Goal: Contribute content: Contribute content

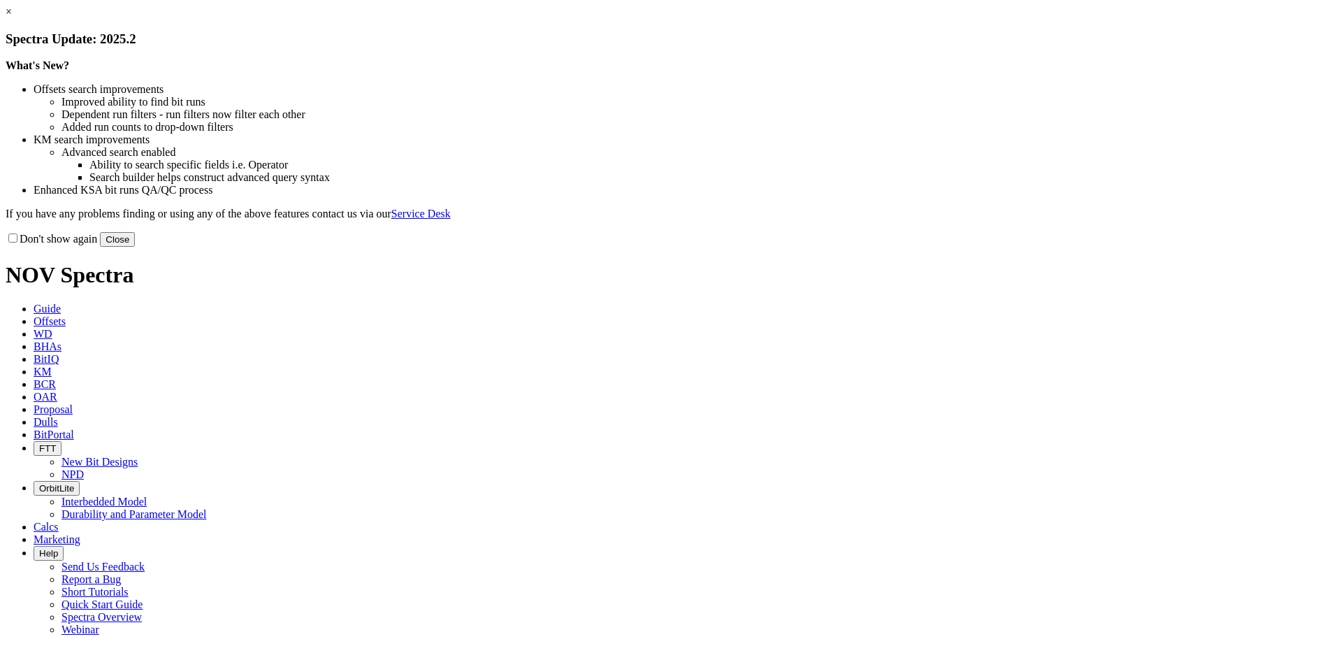
click at [135, 247] on button "Close" at bounding box center [117, 239] width 35 height 15
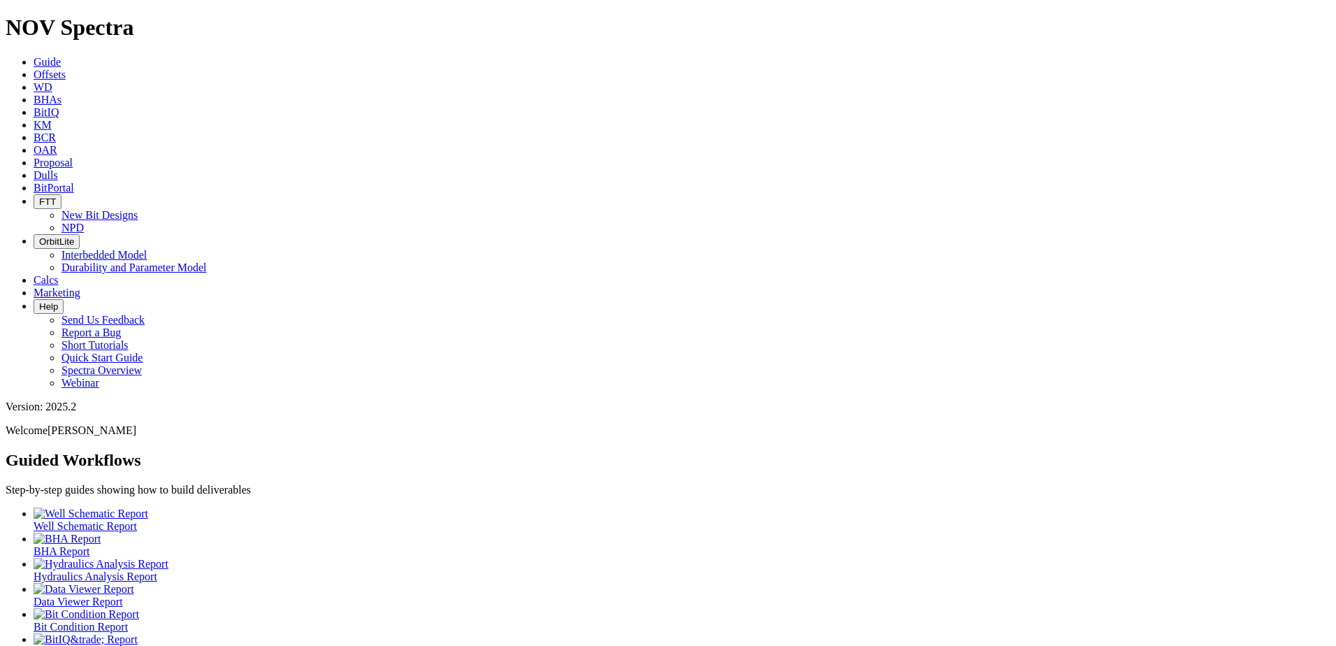
click at [58, 169] on span "Dulls" at bounding box center [46, 175] width 24 height 12
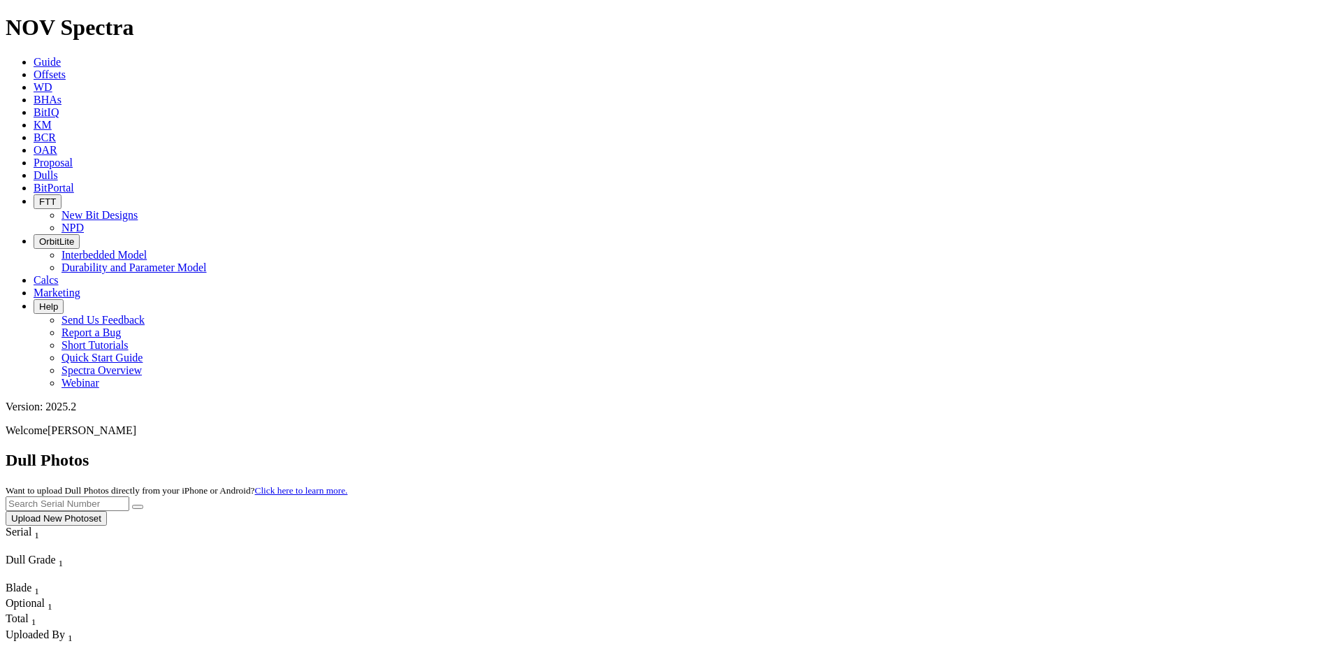
click at [129, 496] on input "text" at bounding box center [68, 503] width 124 height 15
click at [129, 496] on input "A321238" at bounding box center [68, 503] width 124 height 15
type input "A321238"
click at [138, 507] on icon "submit" at bounding box center [138, 507] width 0 height 0
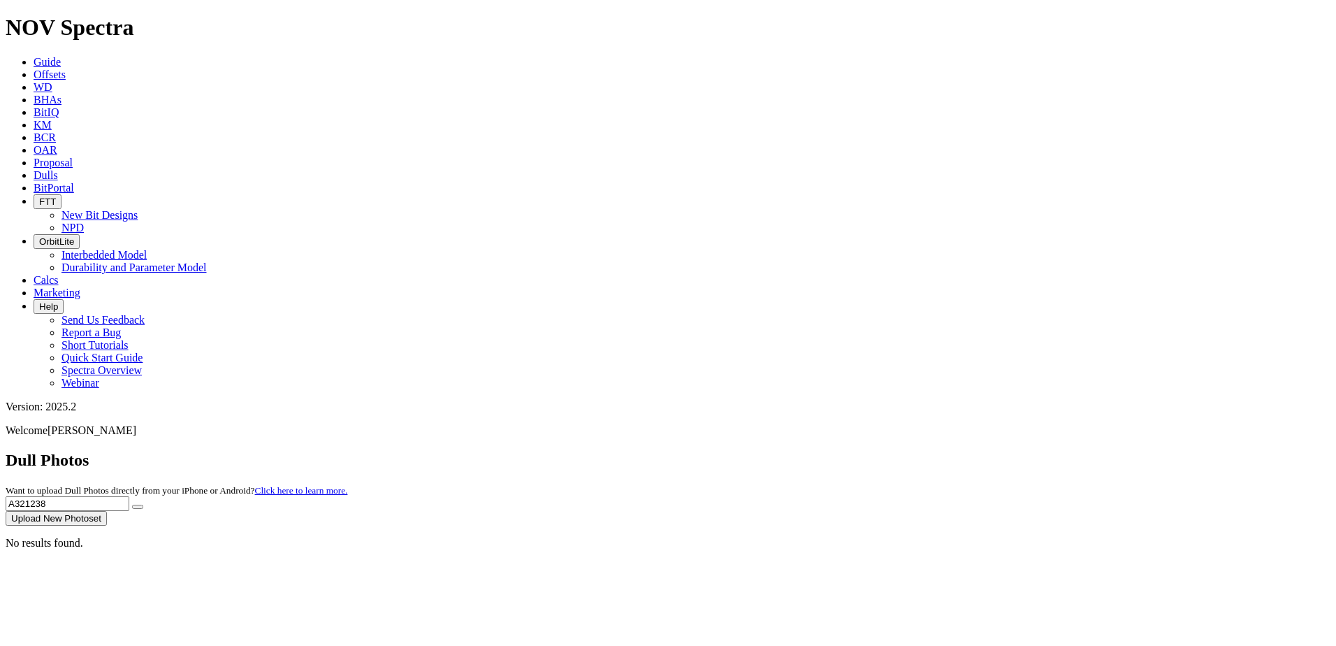
click at [107, 511] on button "Upload New Photoset" at bounding box center [56, 518] width 101 height 15
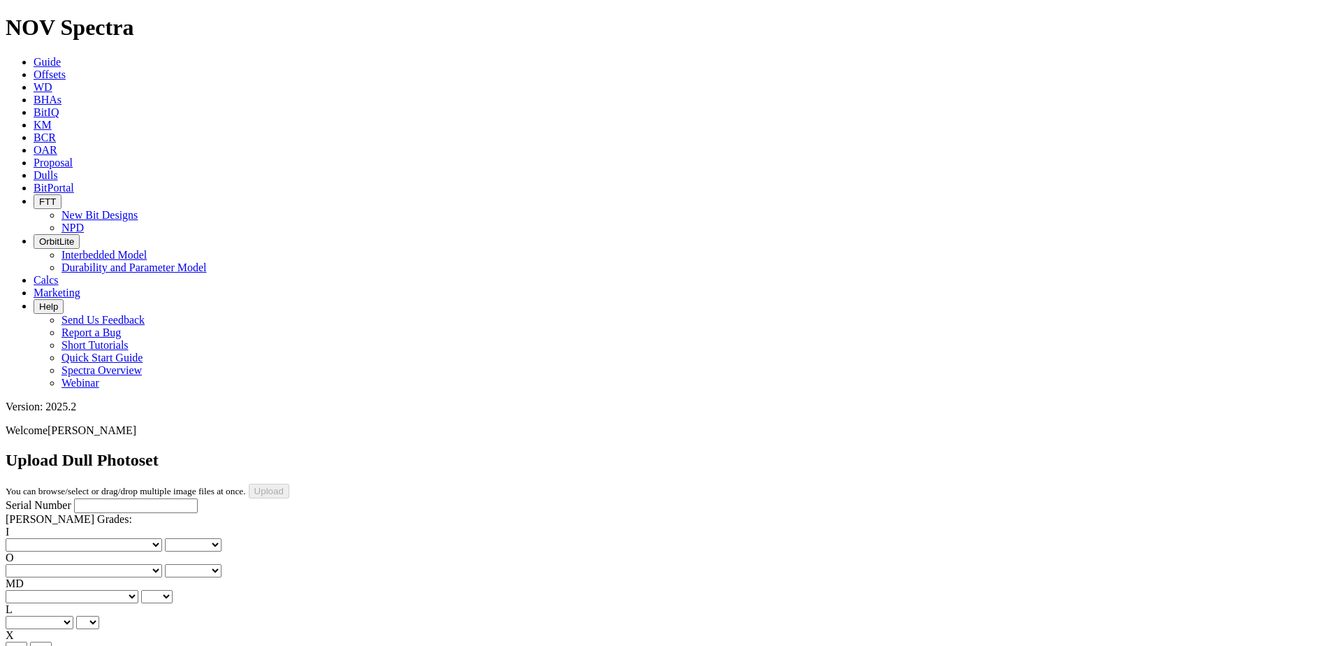
click at [101, 498] on input "Serial Number" at bounding box center [136, 505] width 124 height 15
paste input "A321238"
type input "A321238"
click at [67, 538] on select "No lost, worn or damaged cutters 0 1 2 3 4 5 6 7 8 No diamond table left on any…" at bounding box center [84, 544] width 156 height 13
select select "number:8"
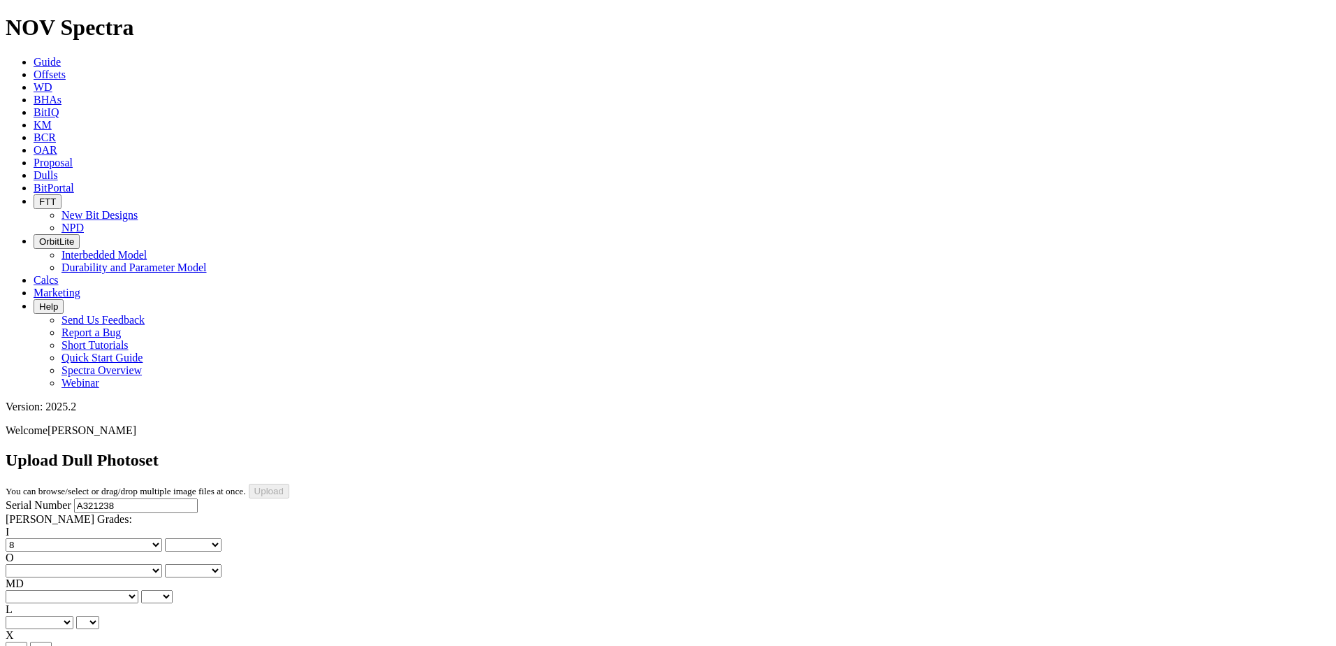
click at [28, 538] on select "No lost, worn or damaged cutters 0 1 2 3 4 5 6 7 8 No diamond table left on any…" at bounding box center [84, 544] width 156 height 13
select select "number:8"
click at [118, 564] on select "No lost, worn or damaged cutters 0 1 2 3 4 5 6 7 8 No diamond table left on any…" at bounding box center [84, 570] width 156 height 13
select select "number:2"
click at [99, 564] on select "No lost, worn or damaged cutters 0 1 2 3 4 5 6 7 8 No diamond table left on any…" at bounding box center [84, 570] width 156 height 13
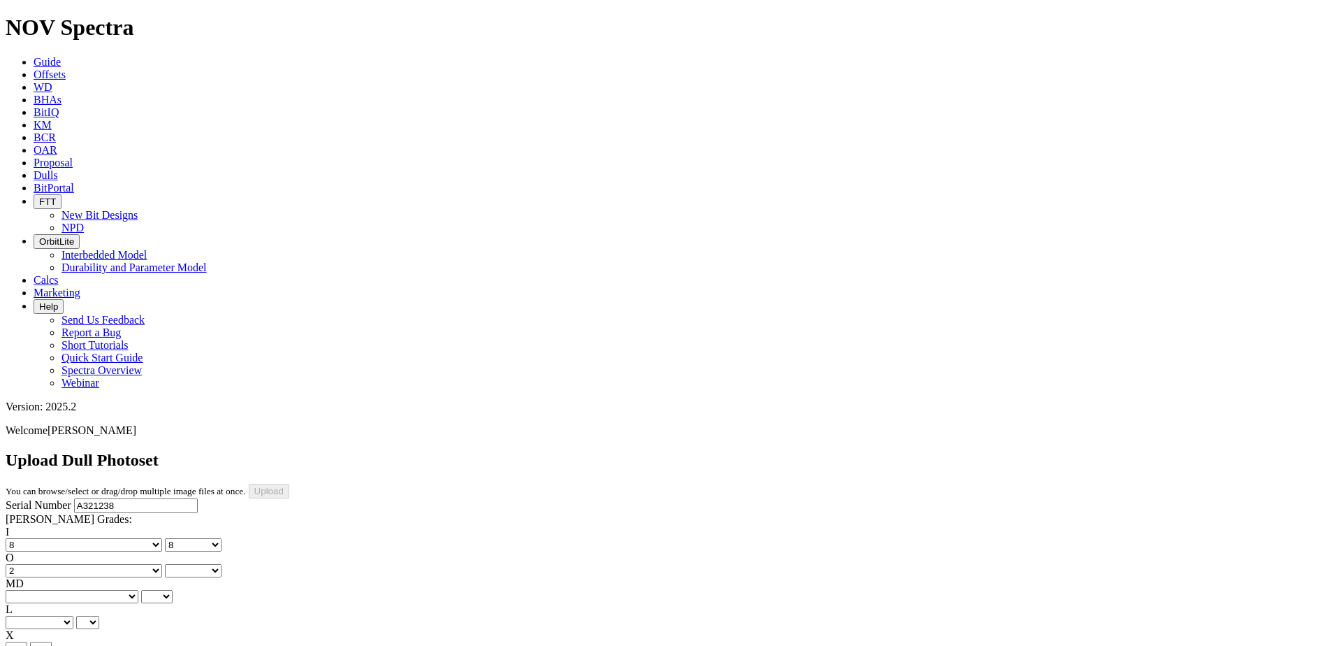
select select "number:2"
click at [61, 590] on select "BF - Bond Failure BT - Broken Teeth/Cutters BU - Balled Up Bit CR - Cored CT - …" at bounding box center [72, 596] width 133 height 13
select select "string:RO"
click at [28, 590] on select "BF - Bond Failure BT - Broken Teeth/Cutters BU - Balled Up Bit CR - Cored CT - …" at bounding box center [72, 596] width 133 height 13
select select "string:RO"
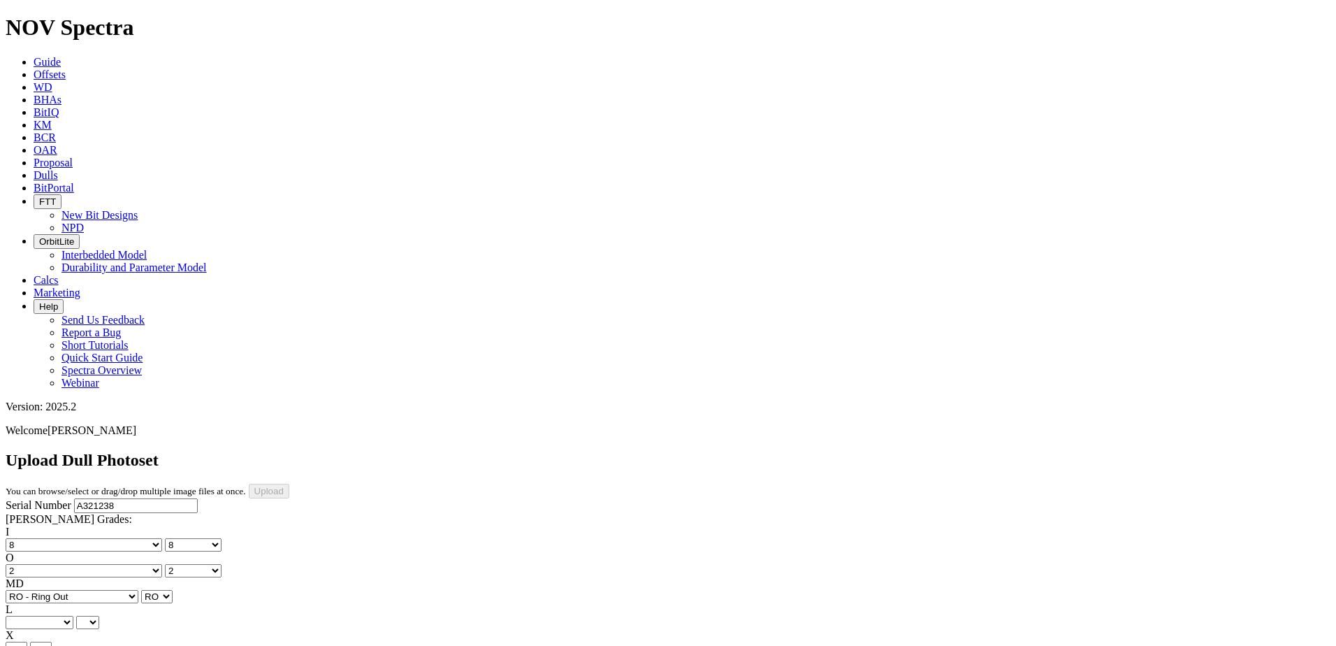
click at [73, 616] on select "A - All C - Cone G - Gauge N - Nose S - Shoulder T - Taper" at bounding box center [40, 622] width 68 height 13
select select "string:C"
click at [73, 616] on select "A - All C - Cone G - Gauge N - Nose S - Shoulder T - Taper" at bounding box center [40, 622] width 68 height 13
select select "string:C"
click at [27, 641] on select "X" at bounding box center [17, 647] width 22 height 13
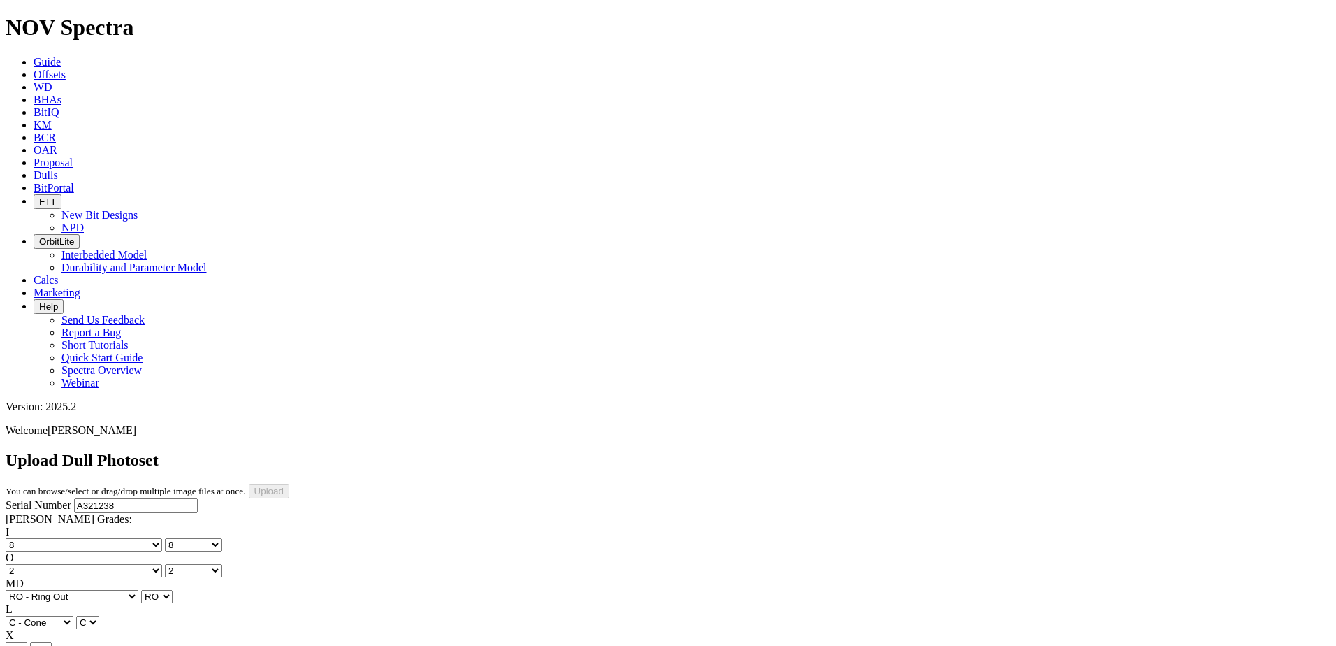
select select "string:X"
click at [27, 641] on select "X" at bounding box center [17, 647] width 22 height 13
select select "string:X"
select select "string:I"
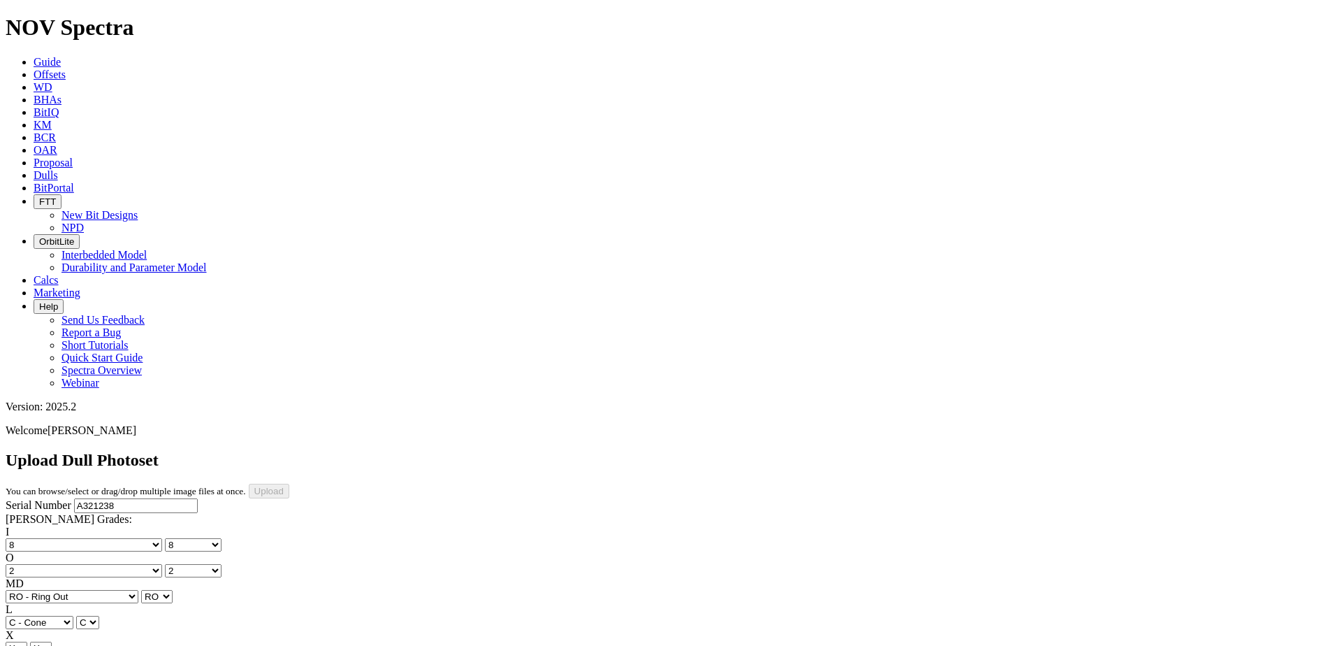
select select "string:I"
select select "string:CT"
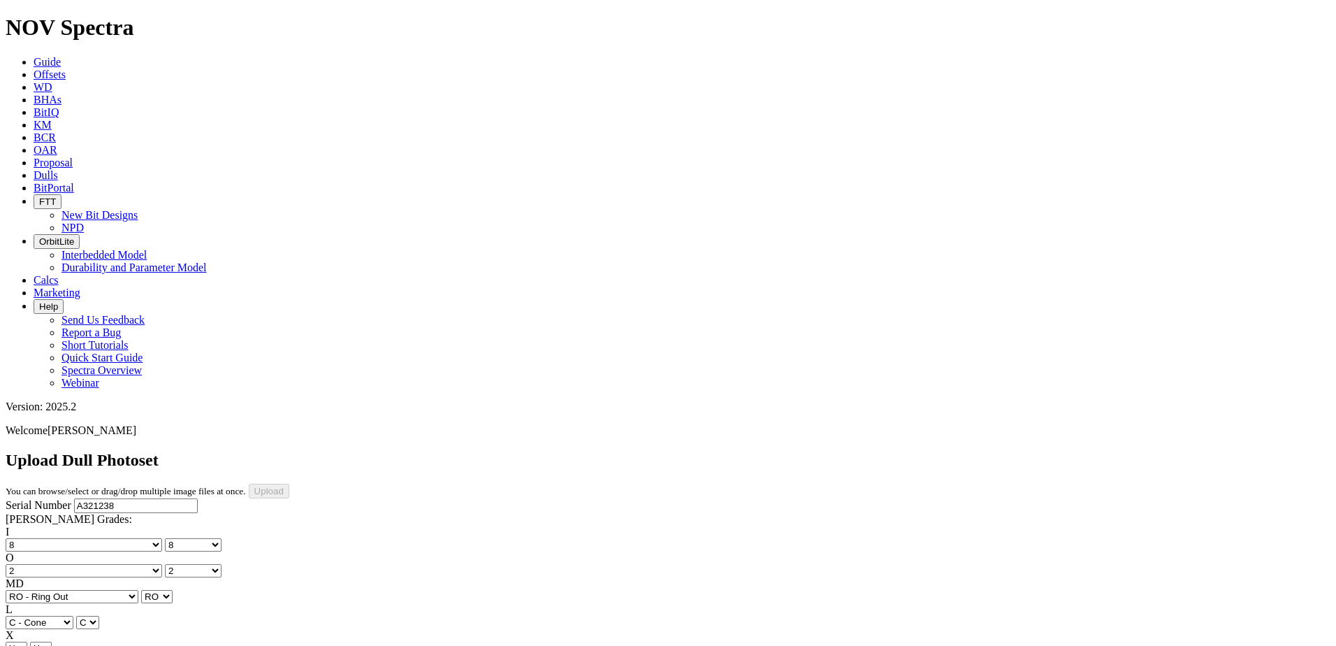
select select "string:CT"
select select "string:_"
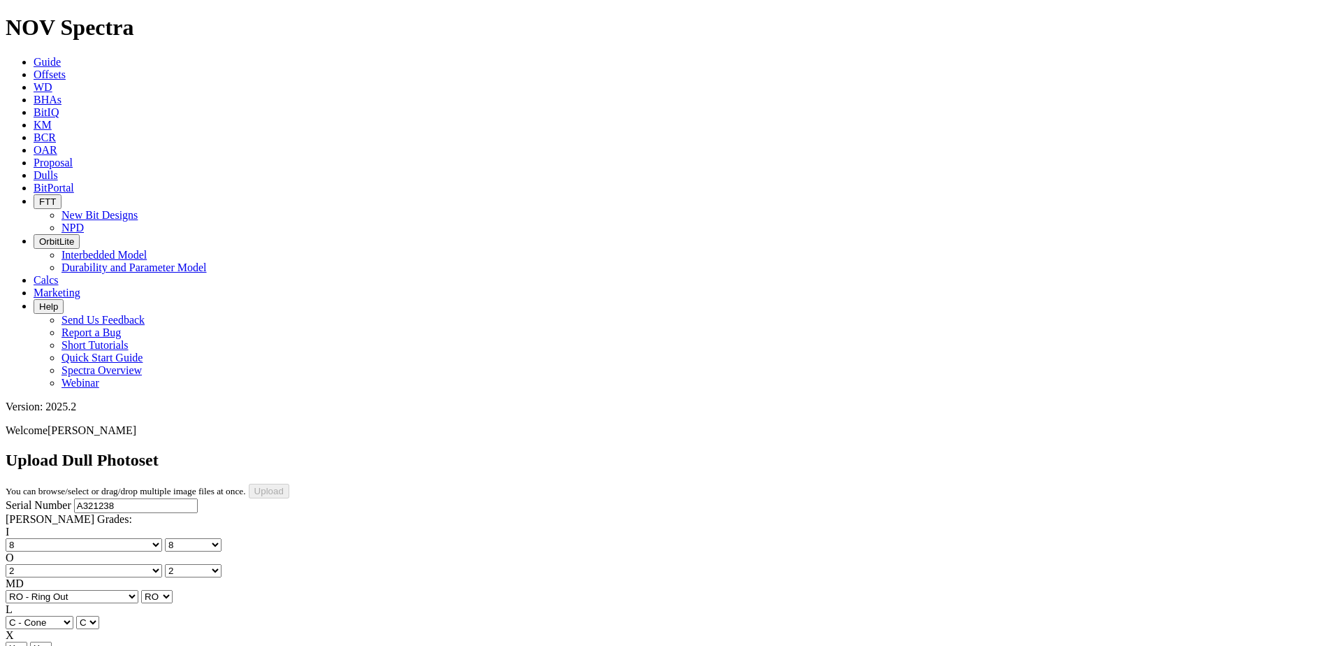
type input "[DATE]"
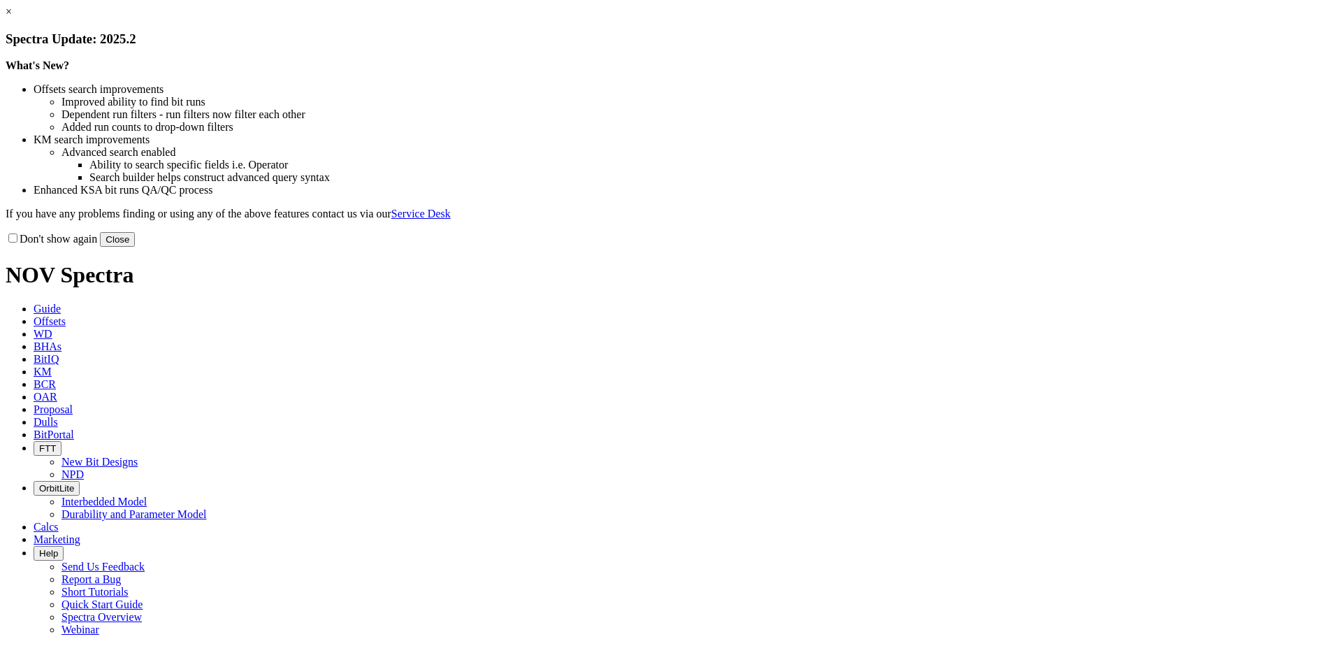
click at [135, 247] on button "Close" at bounding box center [117, 239] width 35 height 15
